Goal: Information Seeking & Learning: Learn about a topic

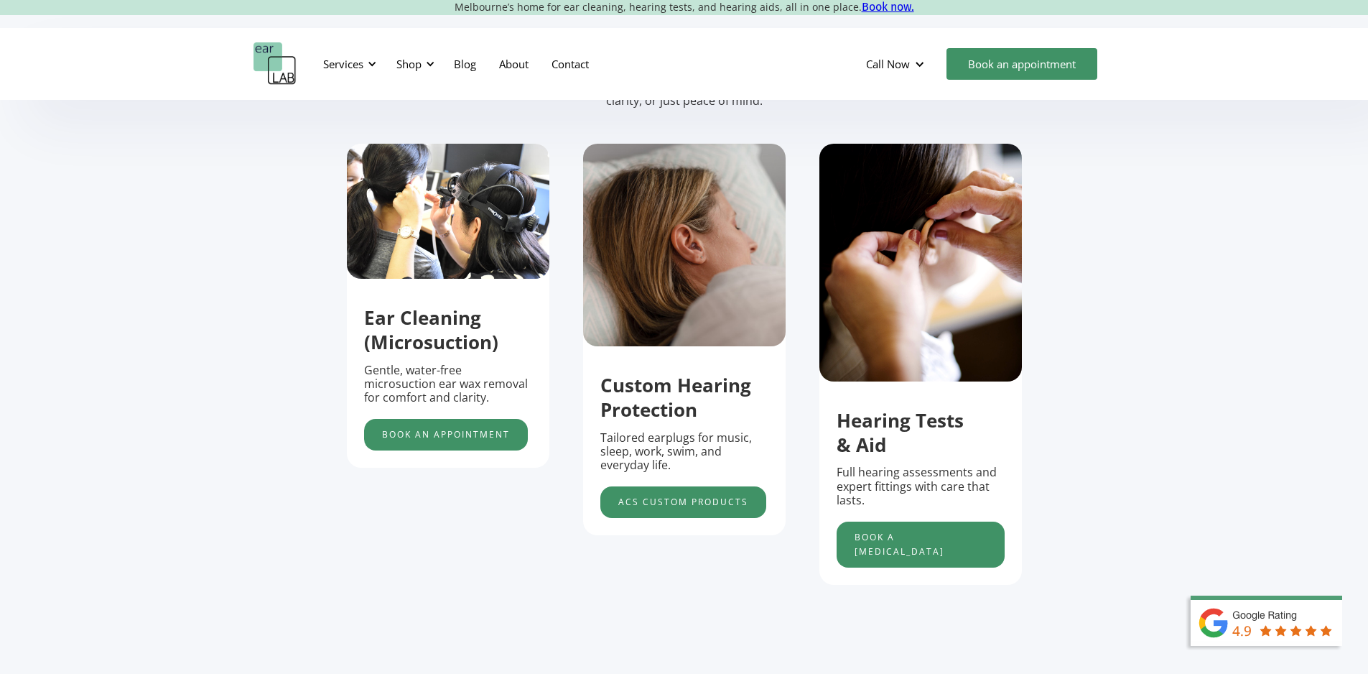
click at [440, 348] on strong "Ear Cleaning (Microsuction)" at bounding box center [431, 329] width 134 height 50
click at [462, 233] on img "1 of 5" at bounding box center [448, 211] width 203 height 135
click at [364, 61] on div "Services" at bounding box center [348, 63] width 66 height 43
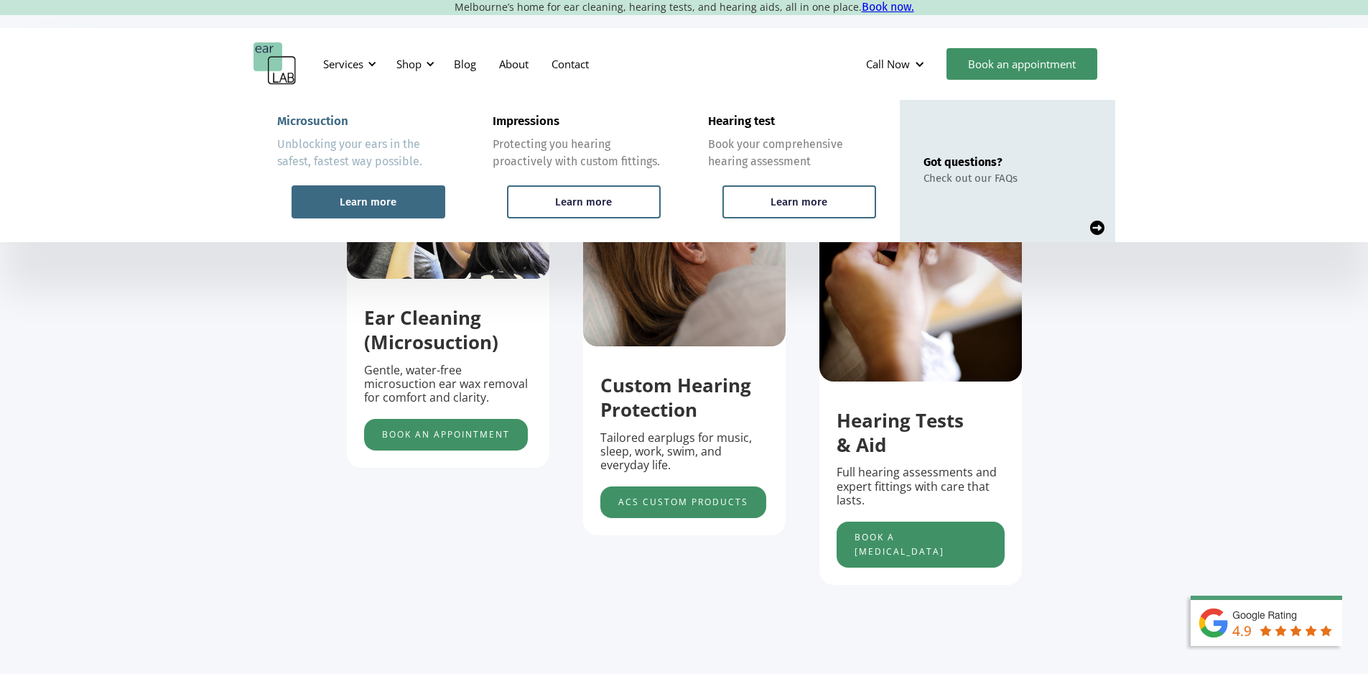
click at [371, 199] on div "Learn more" at bounding box center [368, 201] width 57 height 13
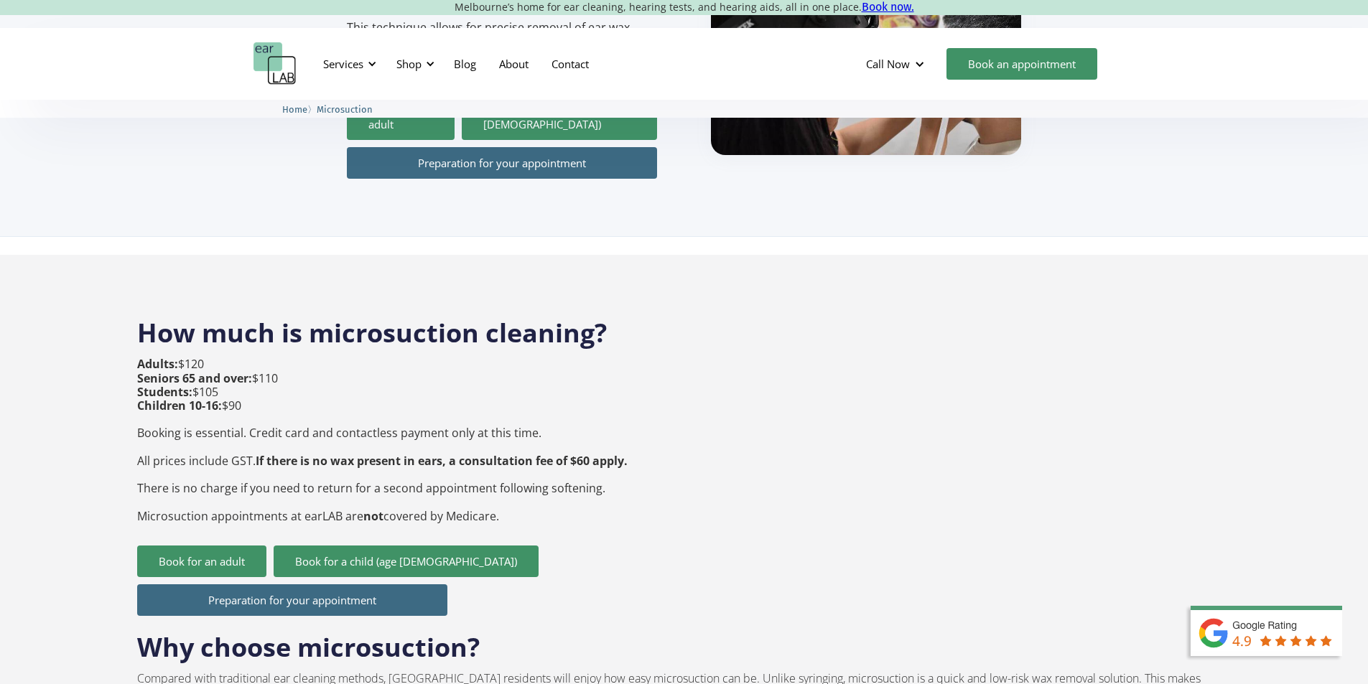
scroll to position [503, 0]
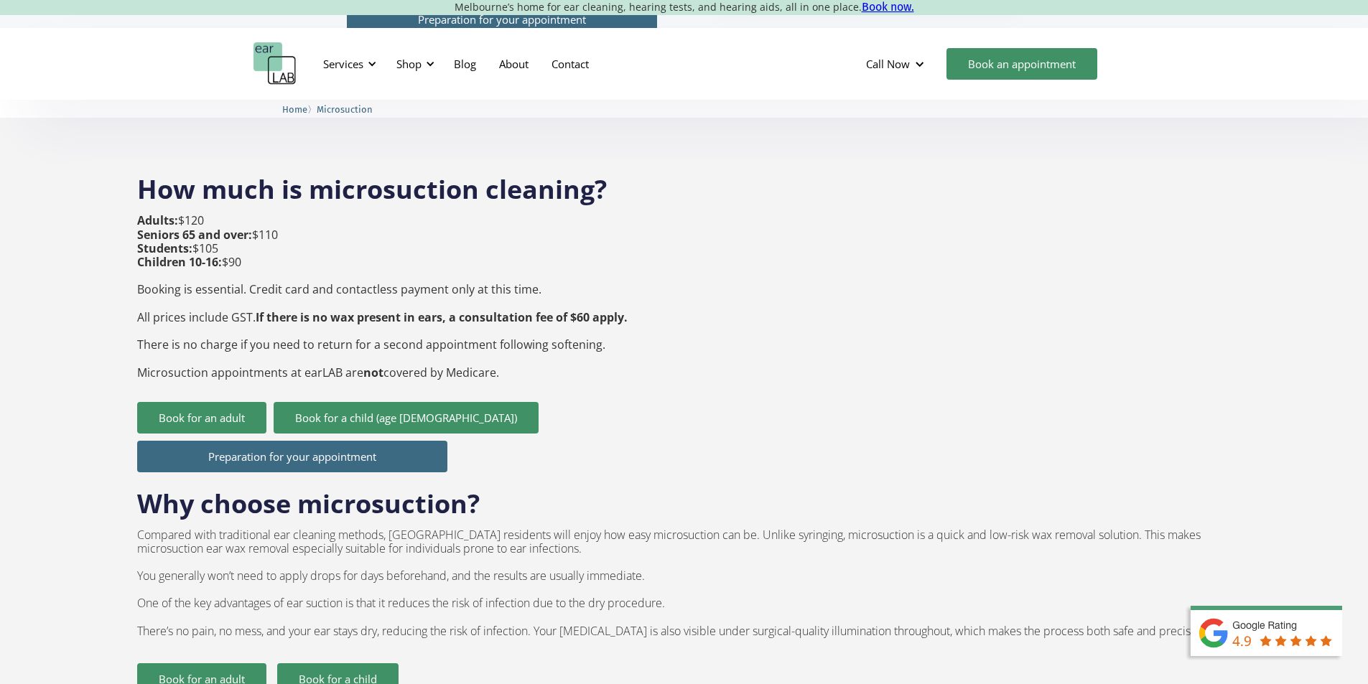
click at [766, 641] on div "Why choose microsuction? Compared with traditional ear cleaning methods, [GEOGR…" at bounding box center [684, 584] width 1094 height 223
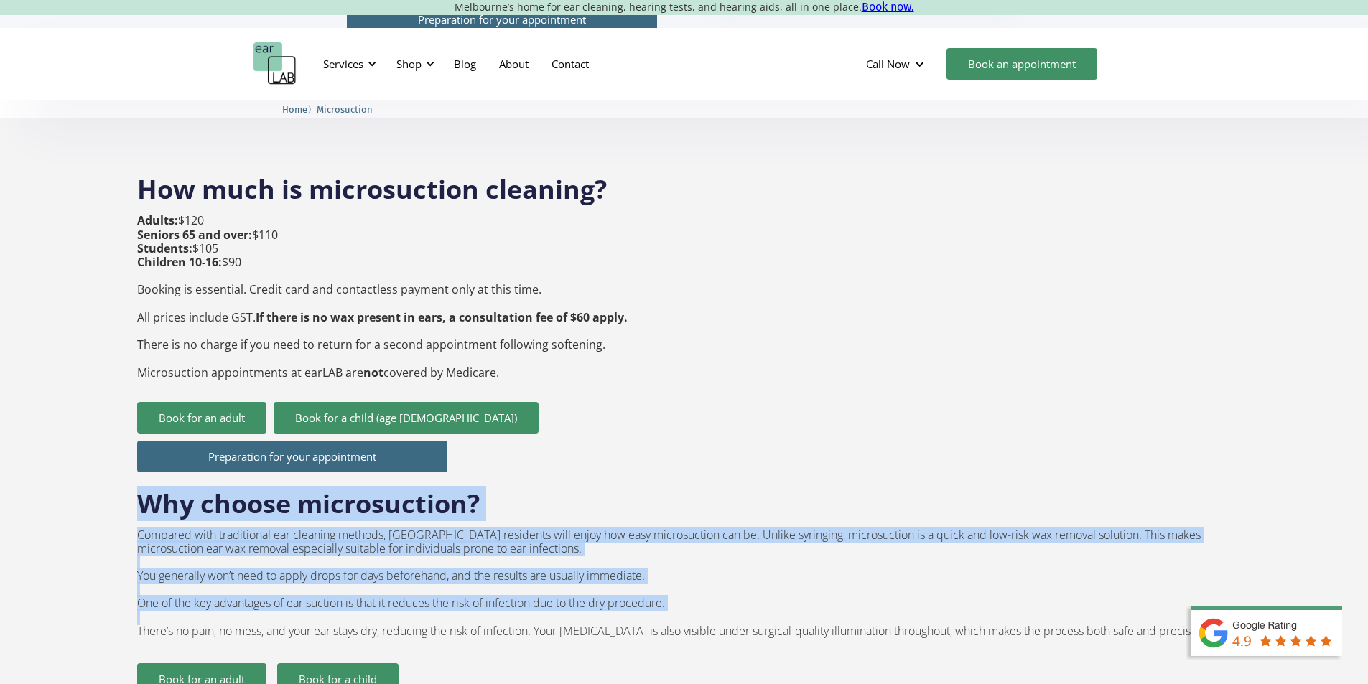
drag, startPoint x: 138, startPoint y: 603, endPoint x: 1071, endPoint y: 420, distance: 951.3
click at [1071, 434] on div "Preparation for your appointment Why choose microsuction? Compared with traditi…" at bounding box center [684, 676] width 1094 height 485
